Goal: Ask a question

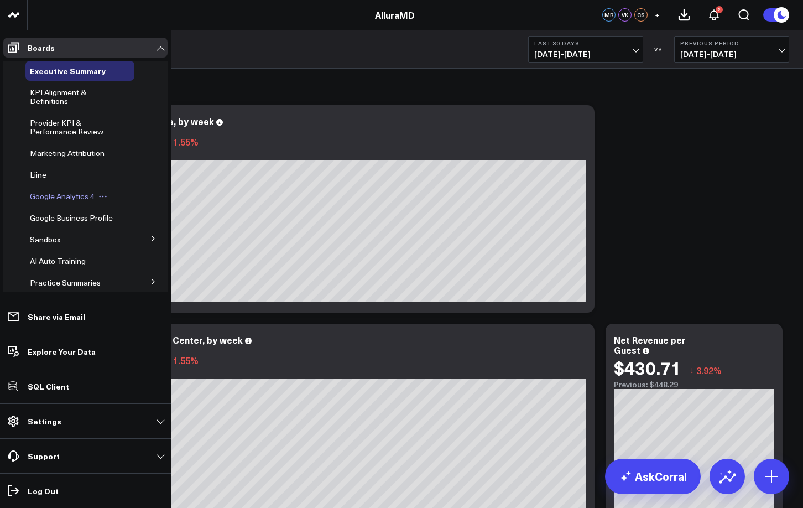
scroll to position [61, 0]
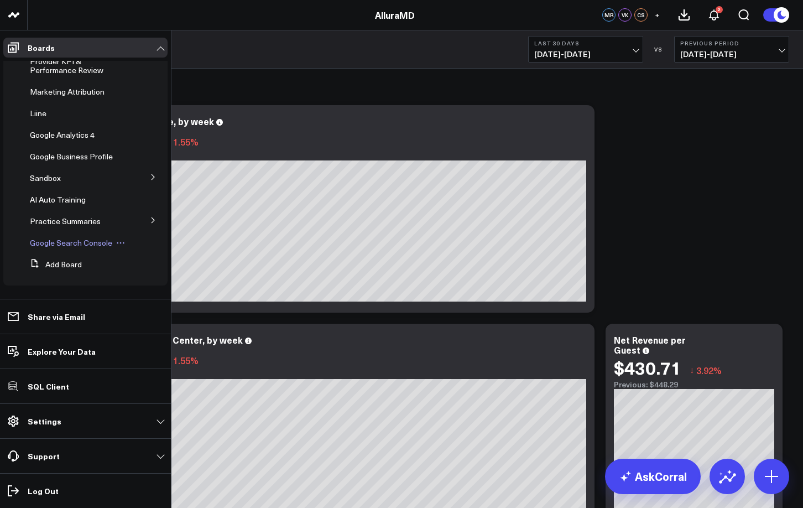
click at [69, 239] on span "Google Search Console" at bounding box center [71, 242] width 82 height 11
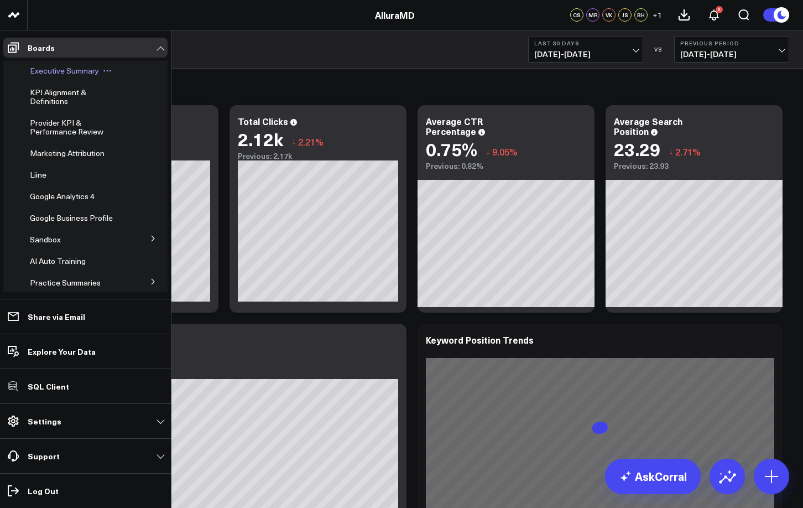
click at [68, 70] on span "Executive Summary" at bounding box center [64, 70] width 69 height 11
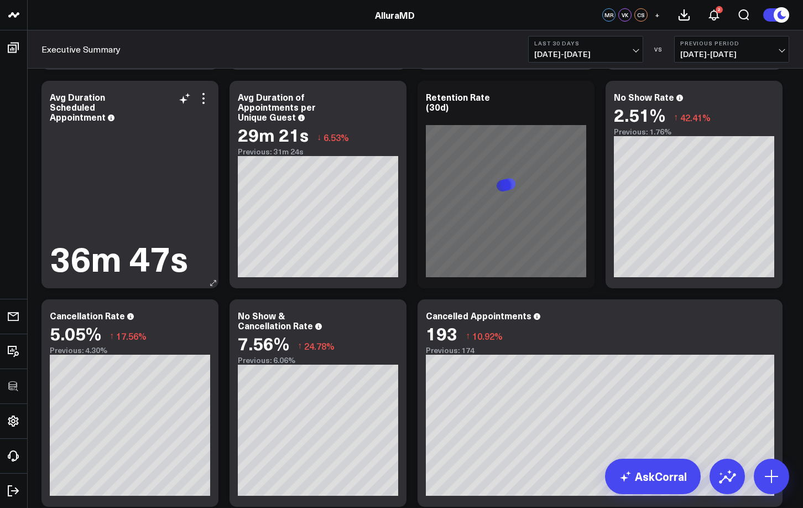
scroll to position [2682, 0]
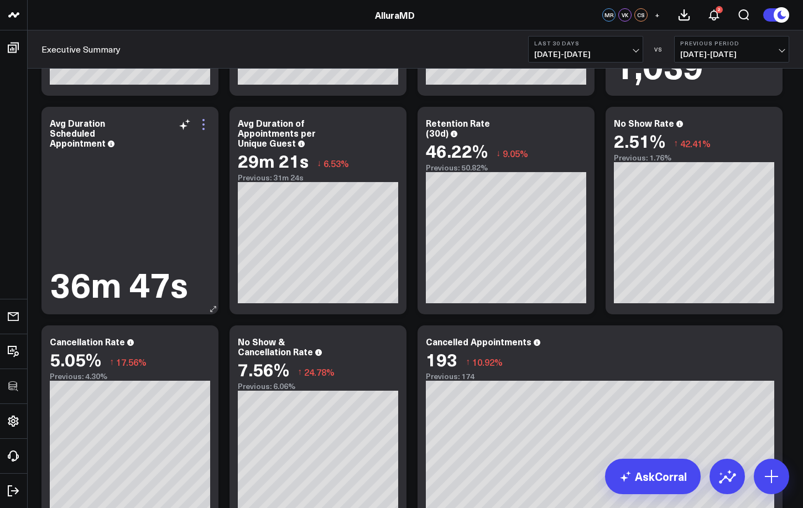
click at [205, 124] on icon at bounding box center [203, 124] width 13 height 13
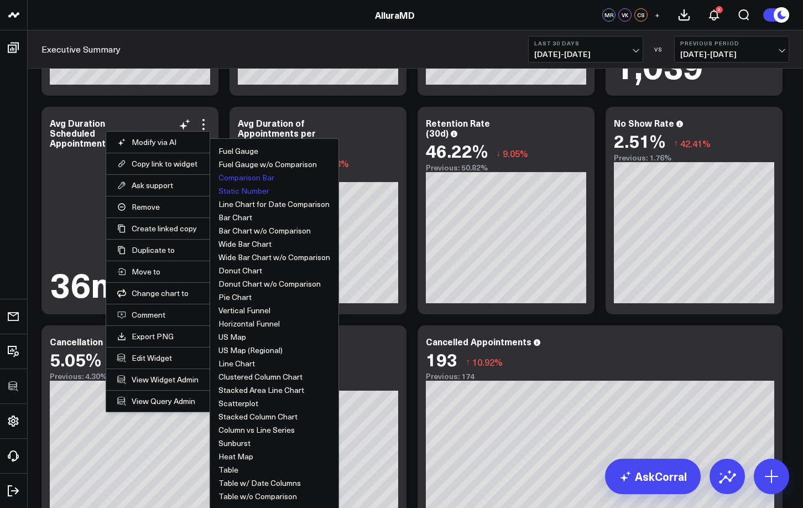
click at [252, 175] on button "Comparison Bar" at bounding box center [247, 178] width 56 height 8
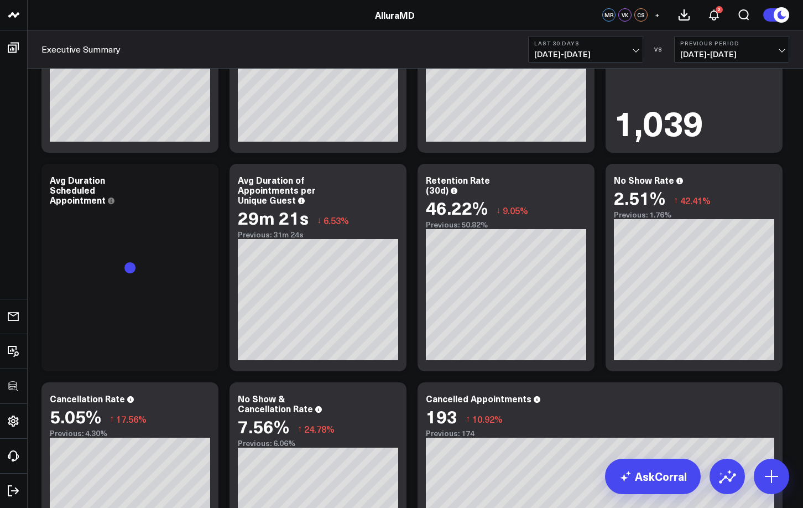
scroll to position [2625, 0]
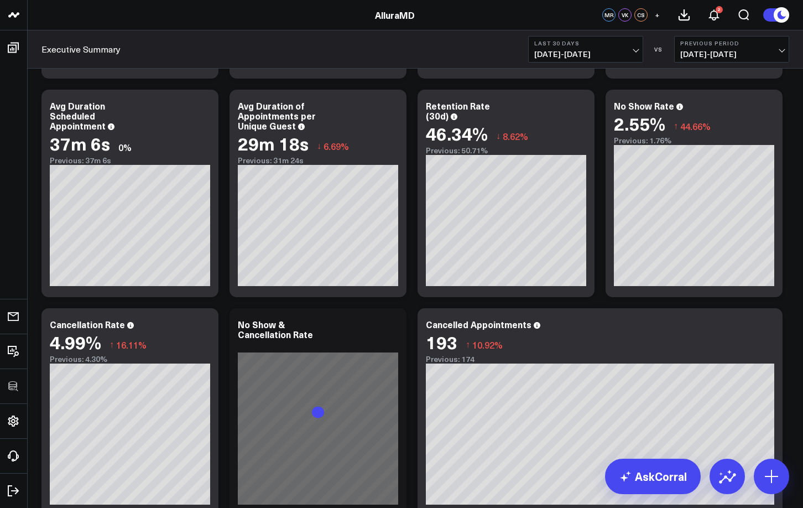
scroll to position [2704, 0]
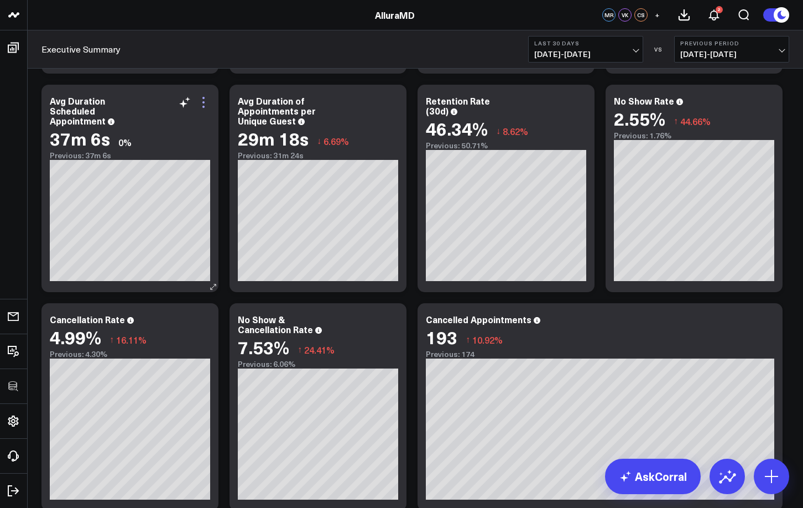
click at [202, 101] on icon at bounding box center [203, 102] width 2 height 2
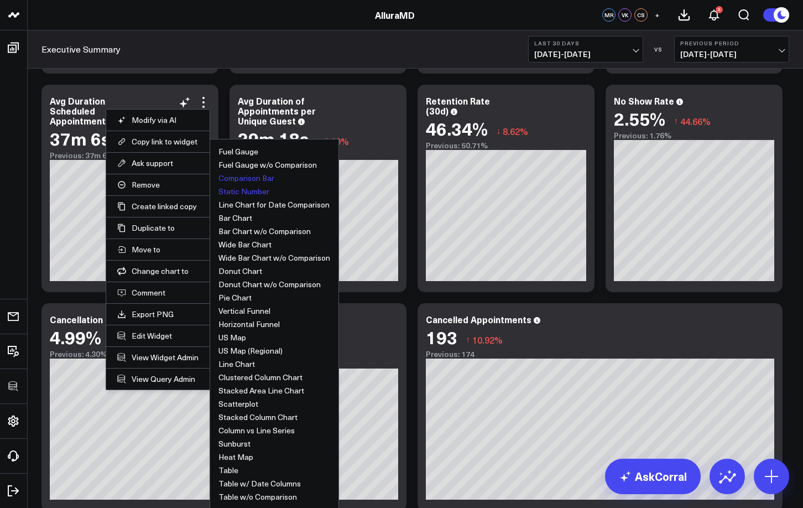
click at [237, 190] on button "Static Number" at bounding box center [244, 192] width 51 height 8
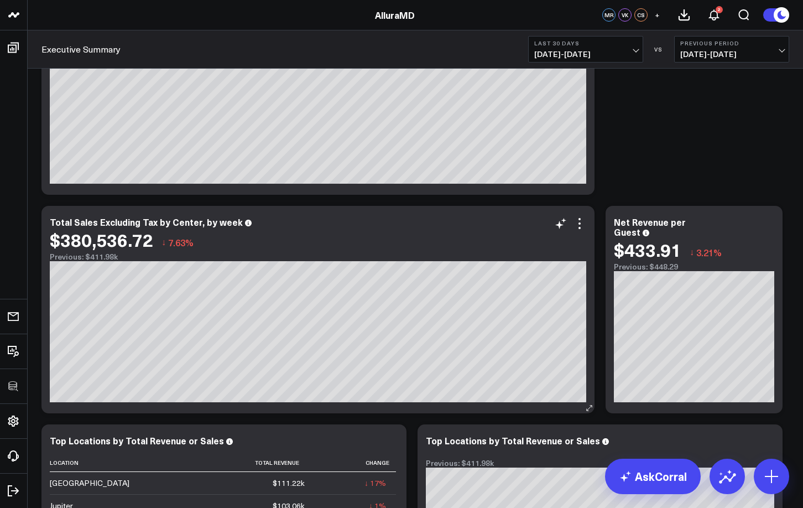
scroll to position [0, 0]
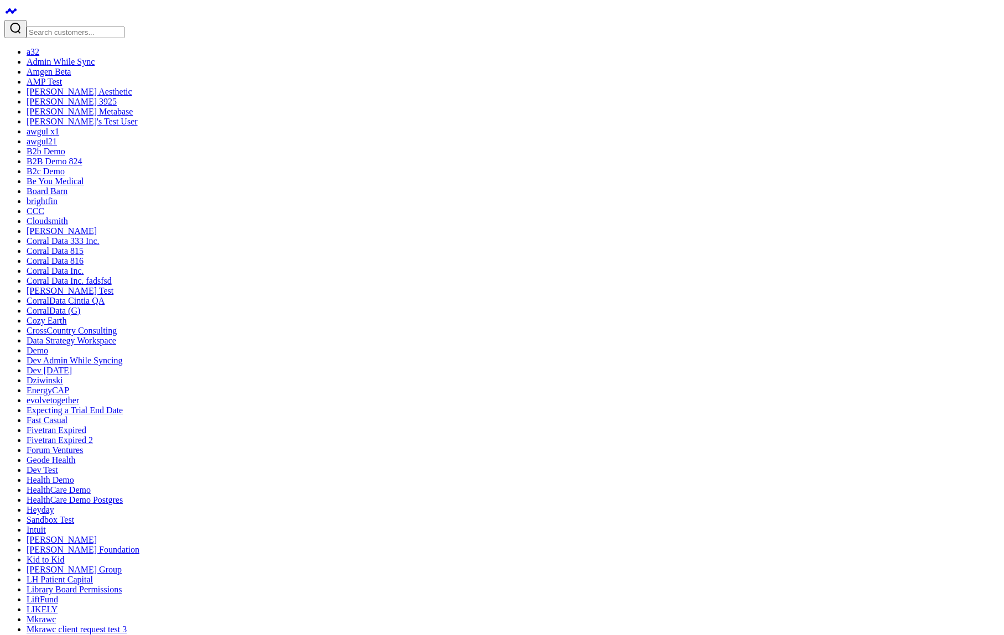
drag, startPoint x: 990, startPoint y: 304, endPoint x: 1001, endPoint y: 299, distance: 11.4
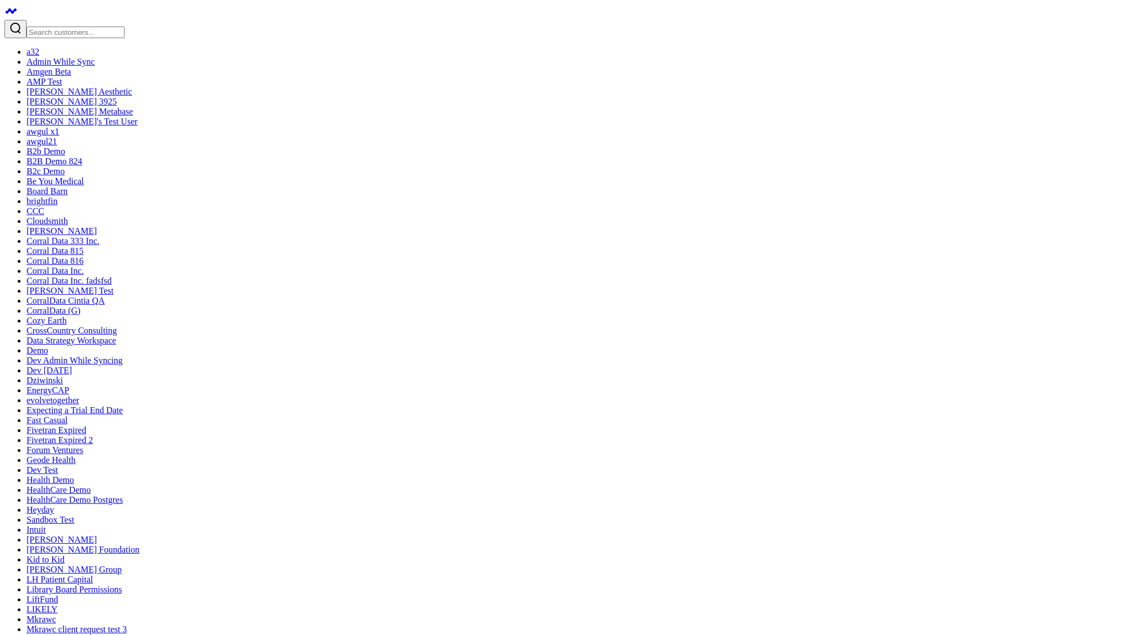
type textarea "what are my top sources of revenue?"
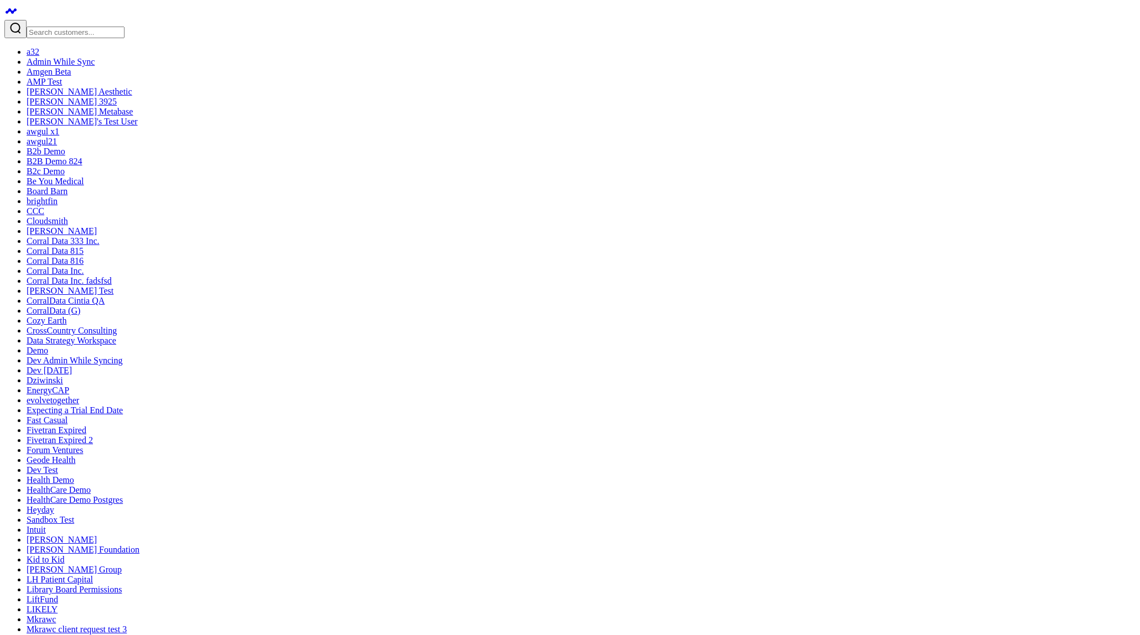
scroll to position [680, 0]
type textarea "what are. my paid media insights"
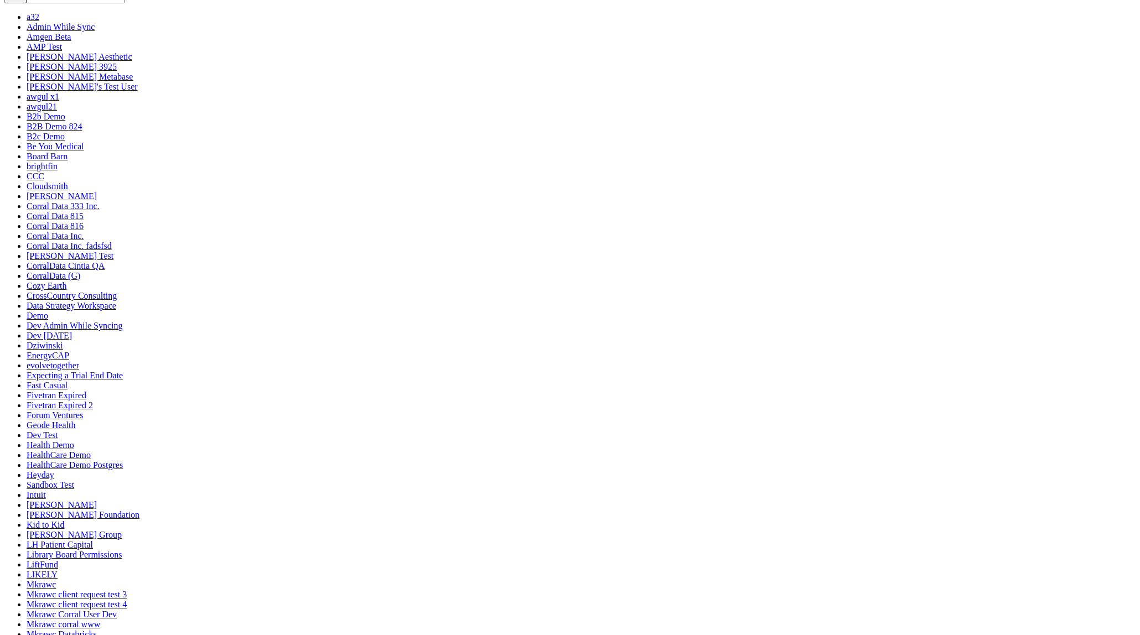
scroll to position [0, 0]
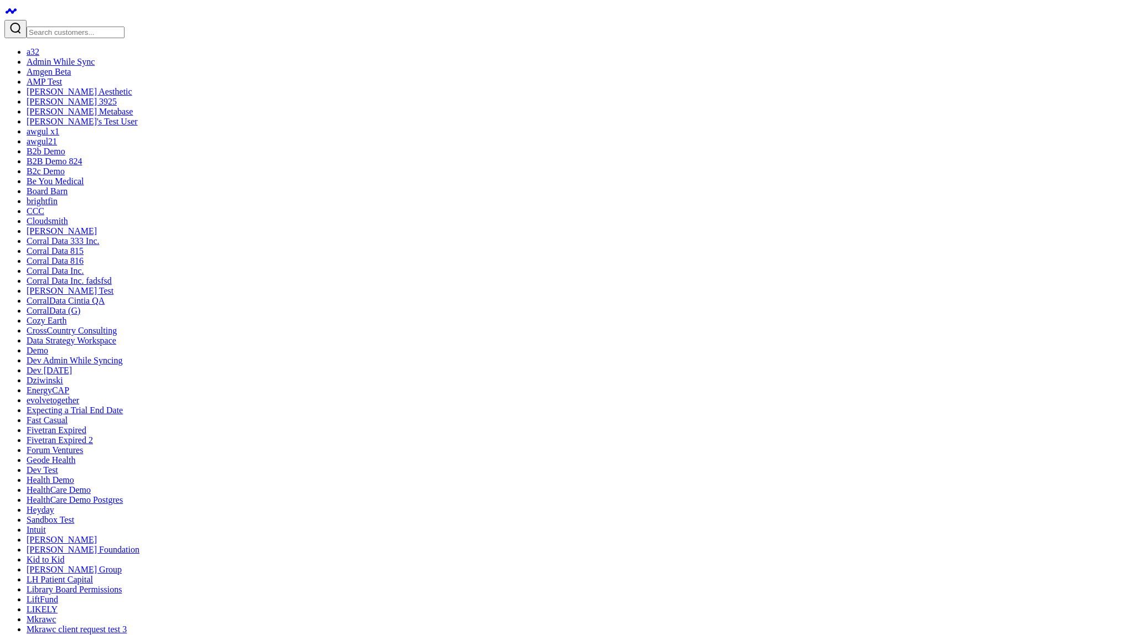
type textarea "build me a facebook performance board"
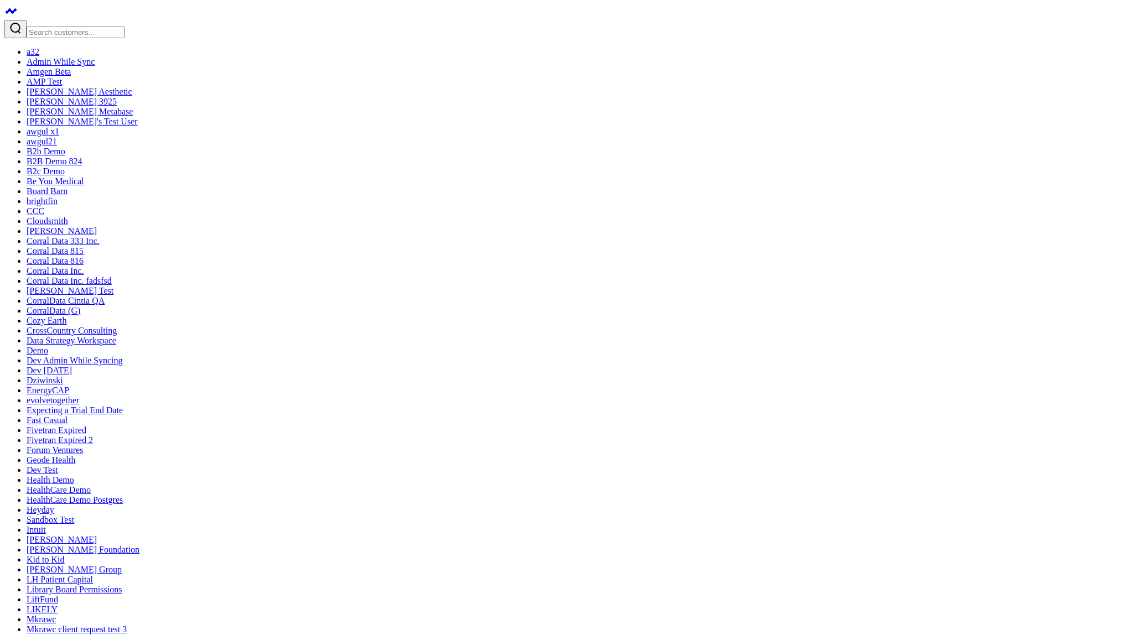
scroll to position [0, 0]
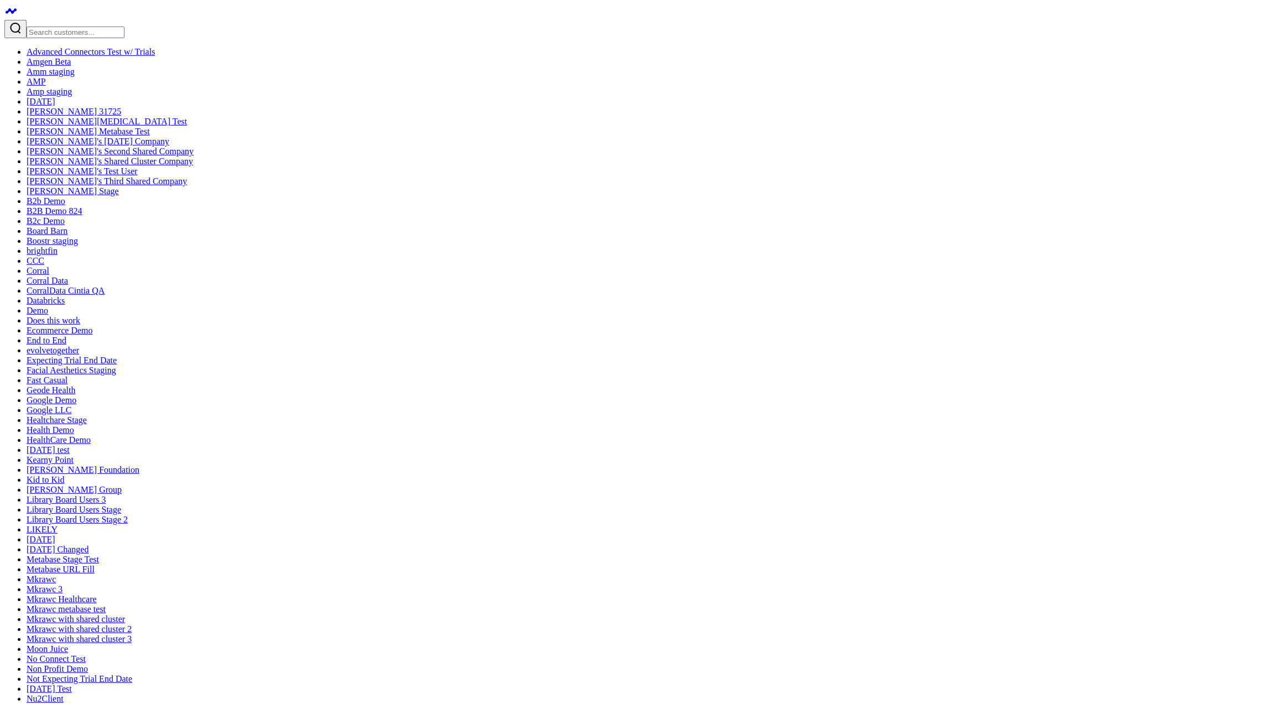
type textarea "what are my top sources of revenue?"
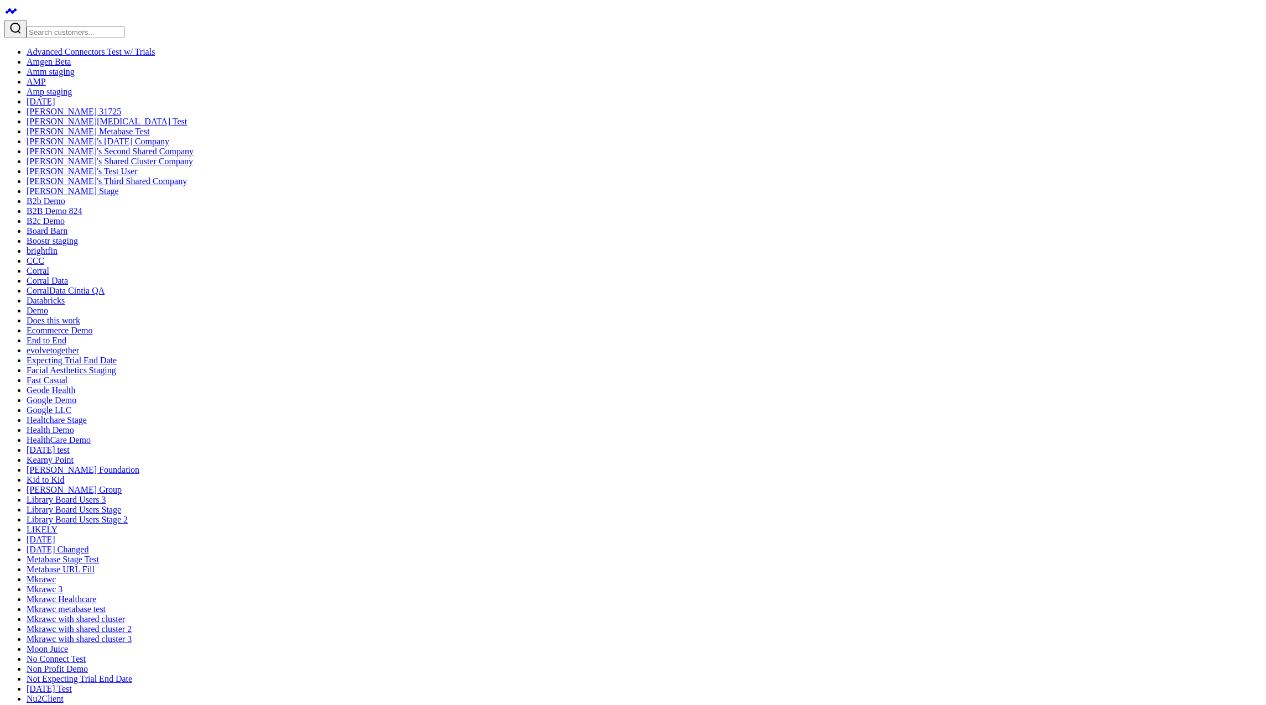
scroll to position [877, 0]
type textarea "paid social report"
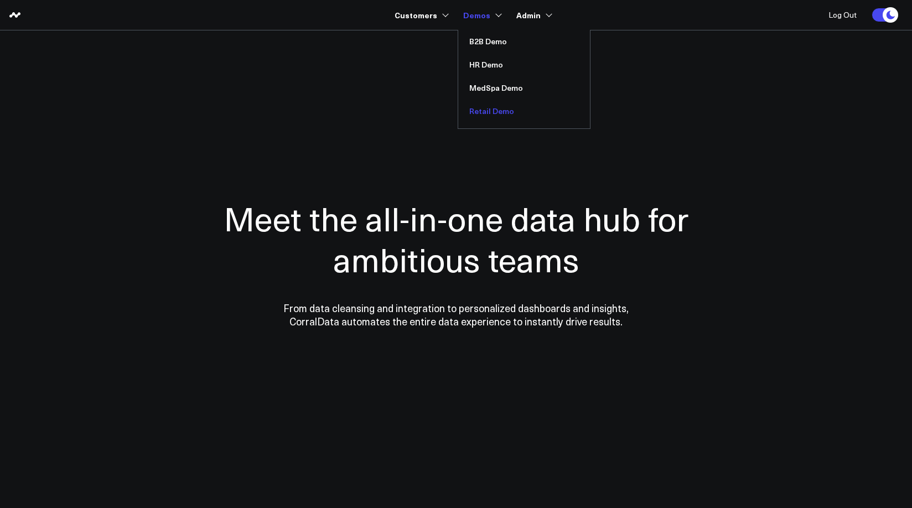
click at [488, 111] on link "Retail Demo" at bounding box center [524, 111] width 132 height 23
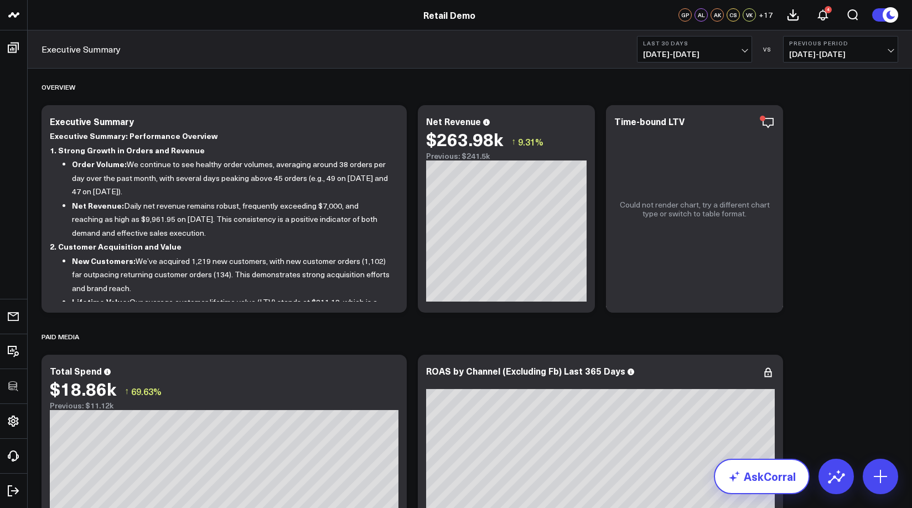
click at [767, 474] on link "AskCorral" at bounding box center [762, 476] width 96 height 35
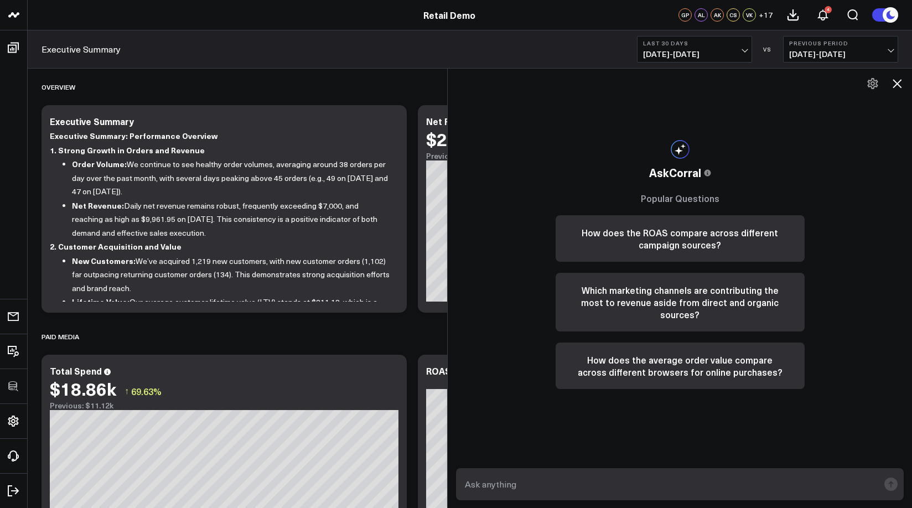
click at [515, 483] on textarea at bounding box center [670, 484] width 417 height 20
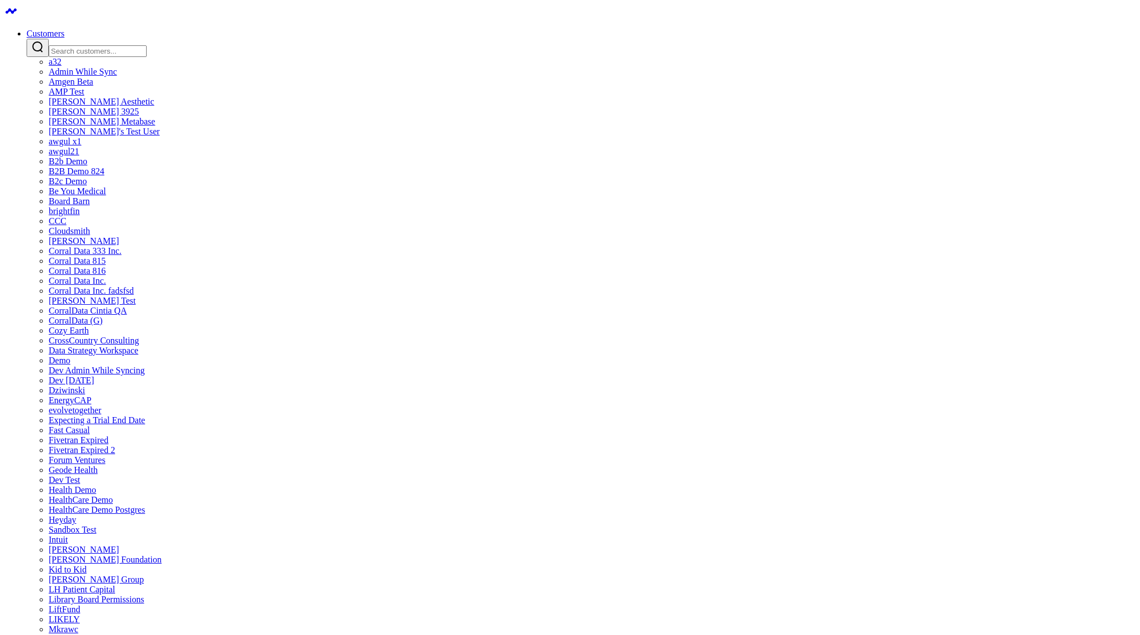
drag, startPoint x: 610, startPoint y: 282, endPoint x: 602, endPoint y: 277, distance: 10.0
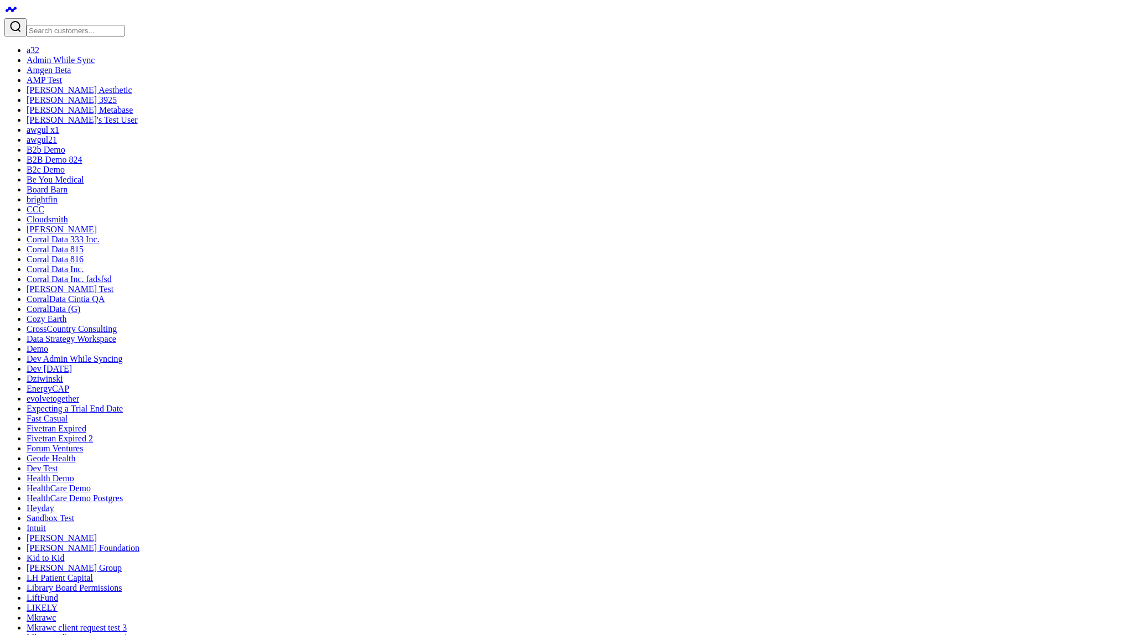
scroll to position [4, 0]
